Goal: Find specific page/section: Find specific page/section

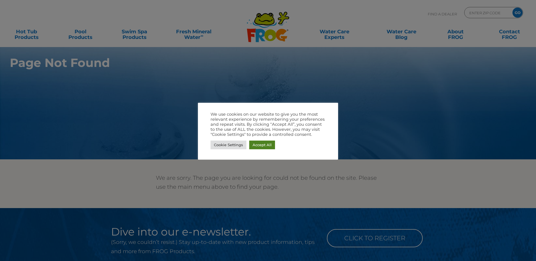
click at [269, 146] on link "Accept All" at bounding box center [262, 145] width 26 height 9
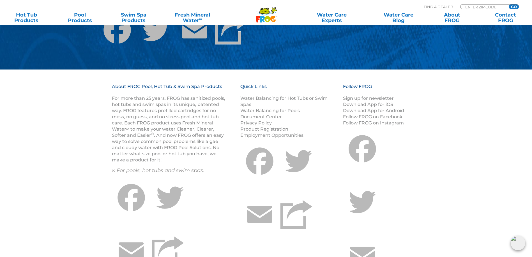
scroll to position [168, 0]
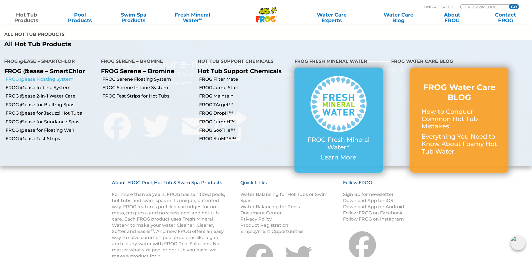
click at [53, 76] on link "FROG @ease Floating System" at bounding box center [51, 79] width 91 height 6
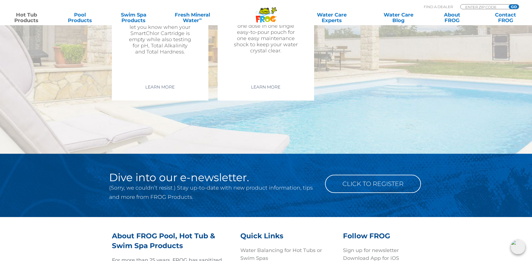
scroll to position [1821, 0]
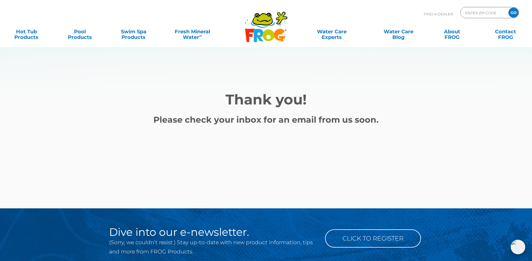
click at [280, 123] on strong "Please check your inbox for an email from us soon." at bounding box center [265, 120] width 225 height 10
